Goal: Task Accomplishment & Management: Manage account settings

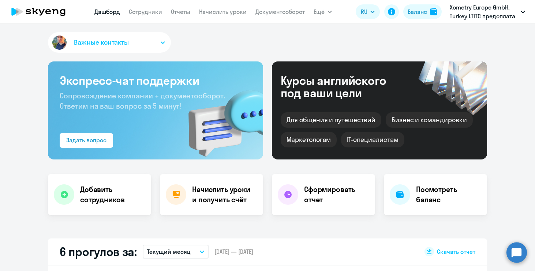
select select "30"
click at [163, 43] on icon "button" at bounding box center [163, 42] width 4 height 3
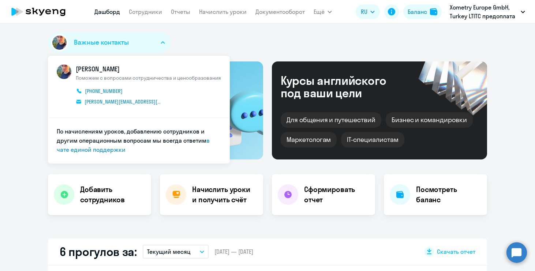
click at [222, 35] on div "Важные контакты [PERSON_NAME] Поможем с вопросами сотрудничества и ценообразова…" at bounding box center [267, 43] width 439 height 23
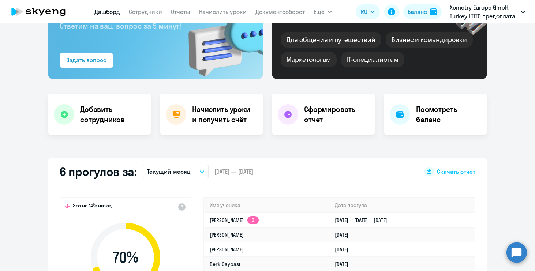
scroll to position [86, 0]
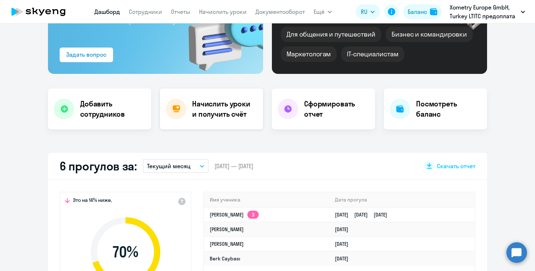
click at [227, 121] on div "Начислить уроки и получить счёт" at bounding box center [211, 108] width 103 height 41
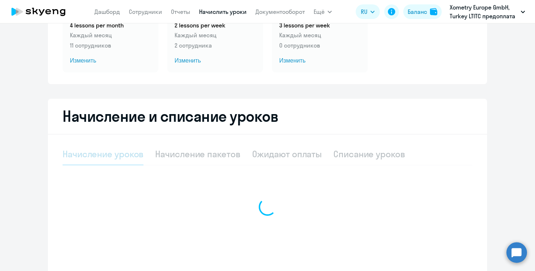
select select "10"
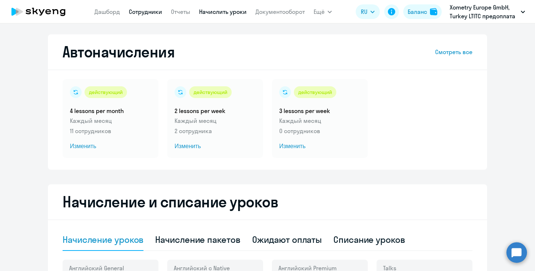
click at [137, 14] on link "Сотрудники" at bounding box center [145, 11] width 33 height 7
select select "30"
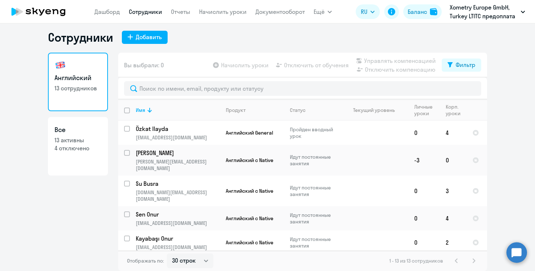
scroll to position [4, 0]
